Goal: Information Seeking & Learning: Learn about a topic

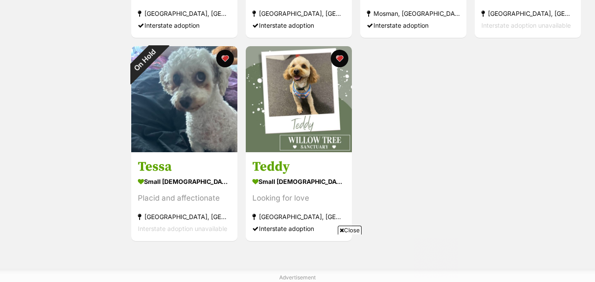
scroll to position [748, 0]
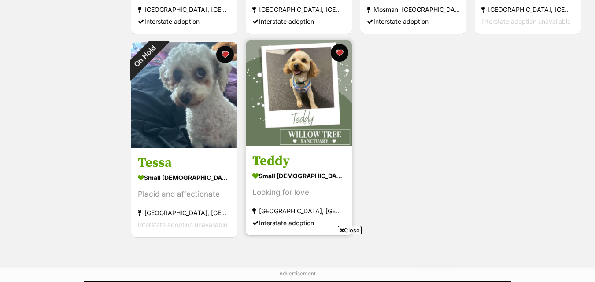
click at [312, 185] on section "small male Dog Looking for love Neutral Bay, NSW Interstate adoption" at bounding box center [298, 199] width 93 height 59
